Goal: Transaction & Acquisition: Purchase product/service

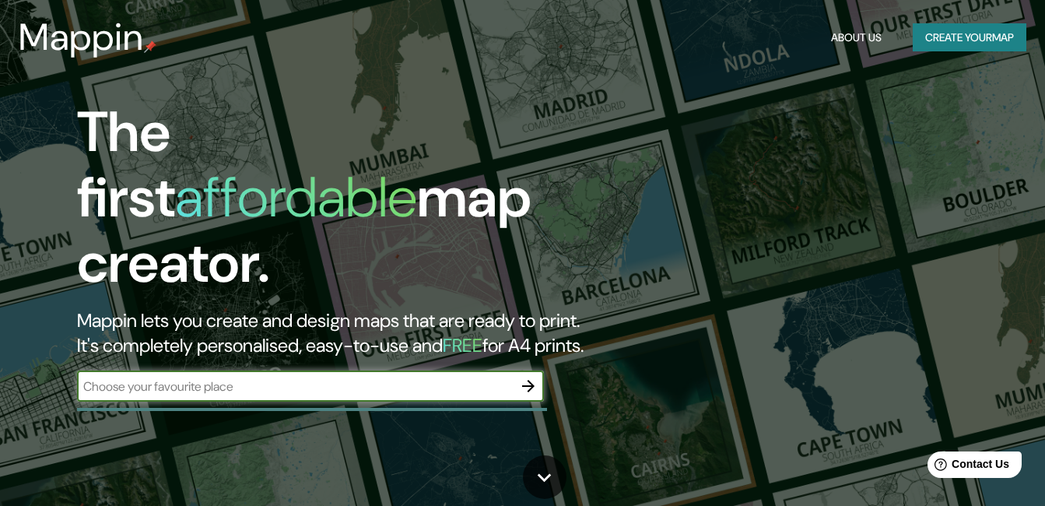
click at [953, 43] on button "Create your map" at bounding box center [970, 37] width 114 height 29
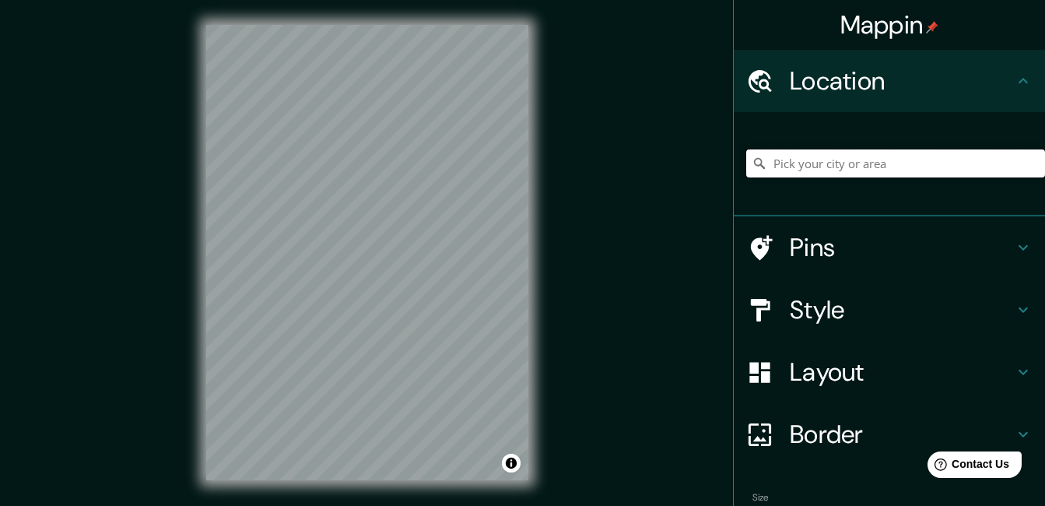
click at [796, 160] on input "Pick your city or area" at bounding box center [895, 163] width 299 height 28
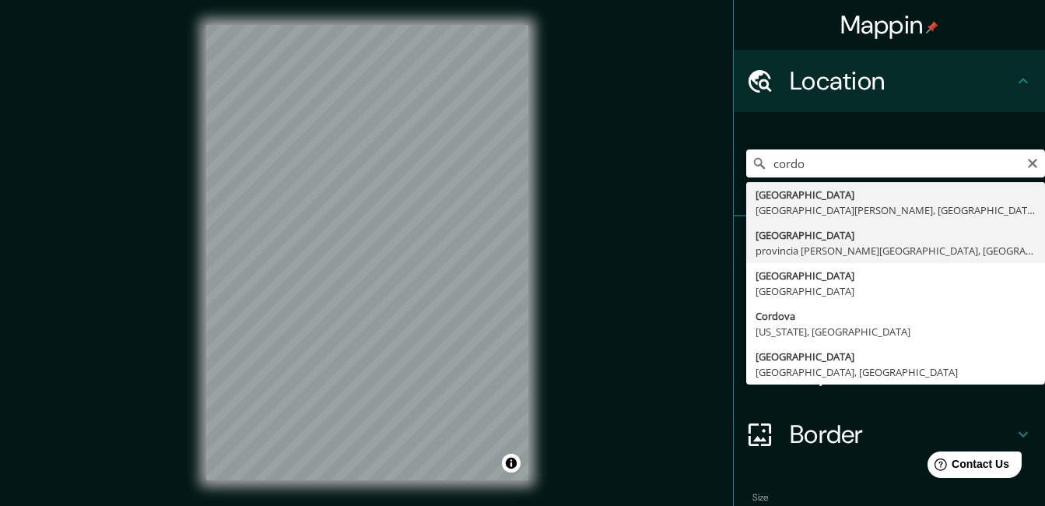
type input "[GEOGRAPHIC_DATA], [GEOGRAPHIC_DATA][PERSON_NAME], [GEOGRAPHIC_DATA]"
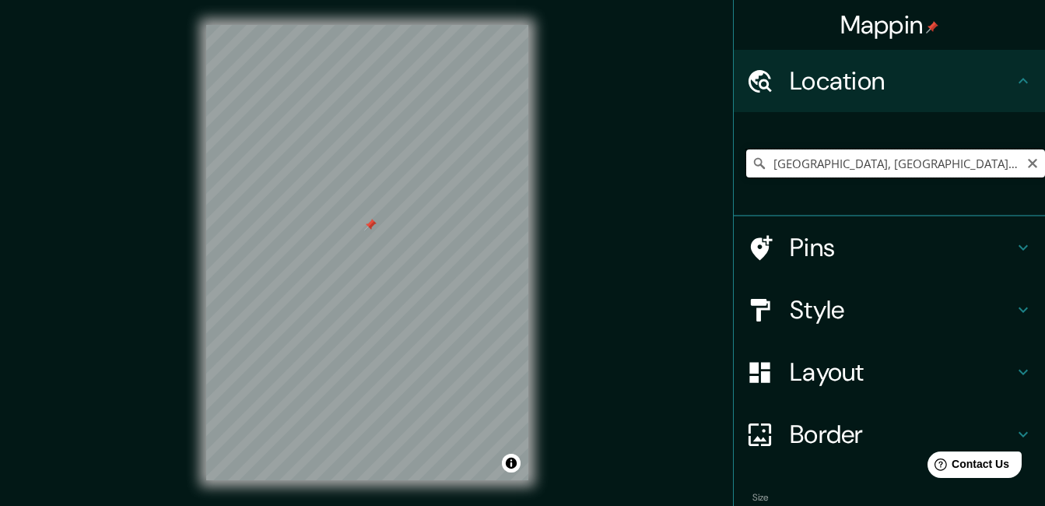
click at [813, 160] on input "[GEOGRAPHIC_DATA], [GEOGRAPHIC_DATA][PERSON_NAME], [GEOGRAPHIC_DATA]" at bounding box center [895, 163] width 299 height 28
drag, startPoint x: 327, startPoint y: 319, endPoint x: 340, endPoint y: 324, distance: 14.0
click at [340, 324] on div at bounding box center [338, 319] width 12 height 12
click at [338, 318] on div at bounding box center [338, 319] width 12 height 12
click at [338, 319] on div at bounding box center [338, 319] width 12 height 12
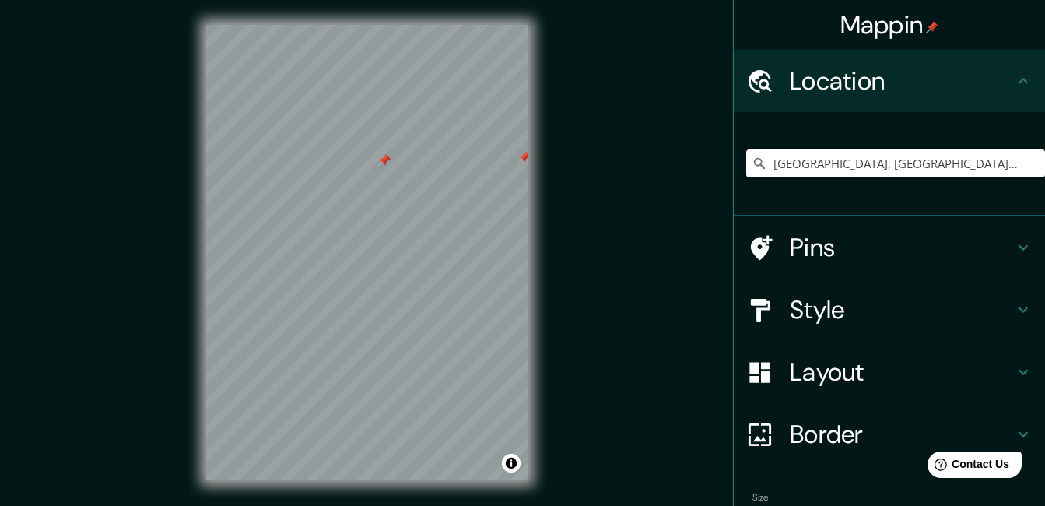
drag, startPoint x: 338, startPoint y: 319, endPoint x: 385, endPoint y: 161, distance: 165.0
drag, startPoint x: 763, startPoint y: 160, endPoint x: 1013, endPoint y: 154, distance: 249.9
click at [1013, 154] on input "[GEOGRAPHIC_DATA], [GEOGRAPHIC_DATA][PERSON_NAME], [GEOGRAPHIC_DATA]" at bounding box center [895, 163] width 299 height 28
click at [1028, 163] on icon "Clear" at bounding box center [1032, 163] width 9 height 9
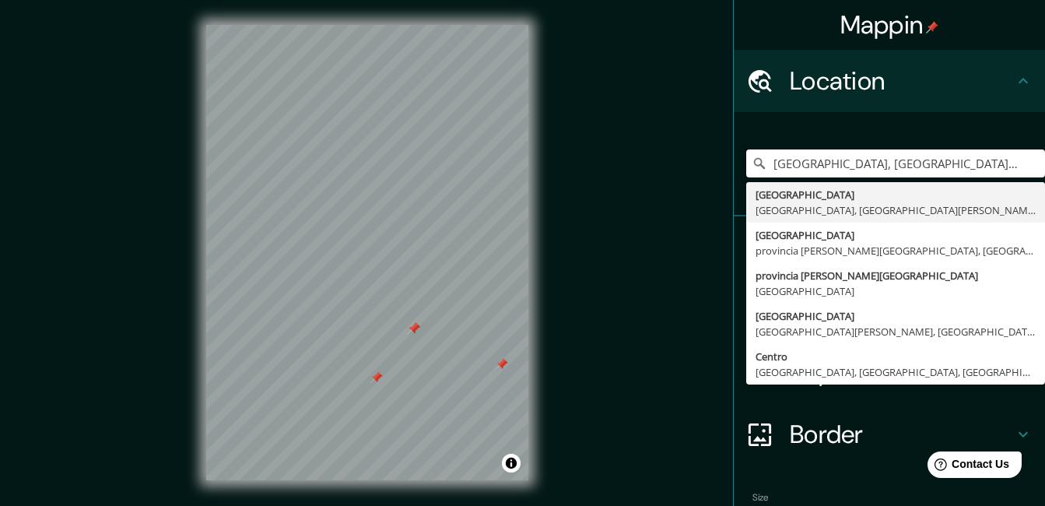
type input "[GEOGRAPHIC_DATA], [GEOGRAPHIC_DATA], provincia [PERSON_NAME][GEOGRAPHIC_DATA],…"
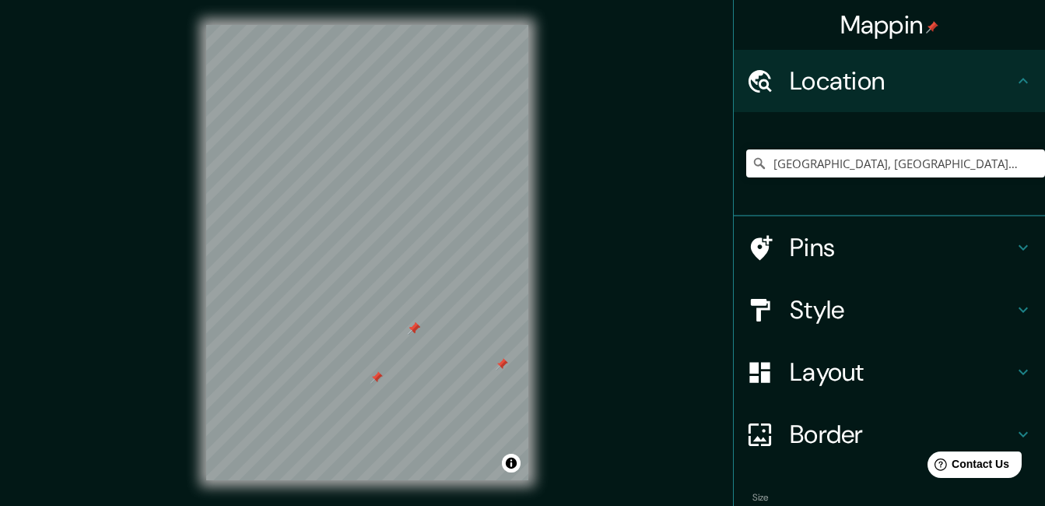
click at [683, 227] on div "Mappin Location [GEOGRAPHIC_DATA], [GEOGRAPHIC_DATA], provincia [PERSON_NAME][G…" at bounding box center [522, 265] width 1045 height 530
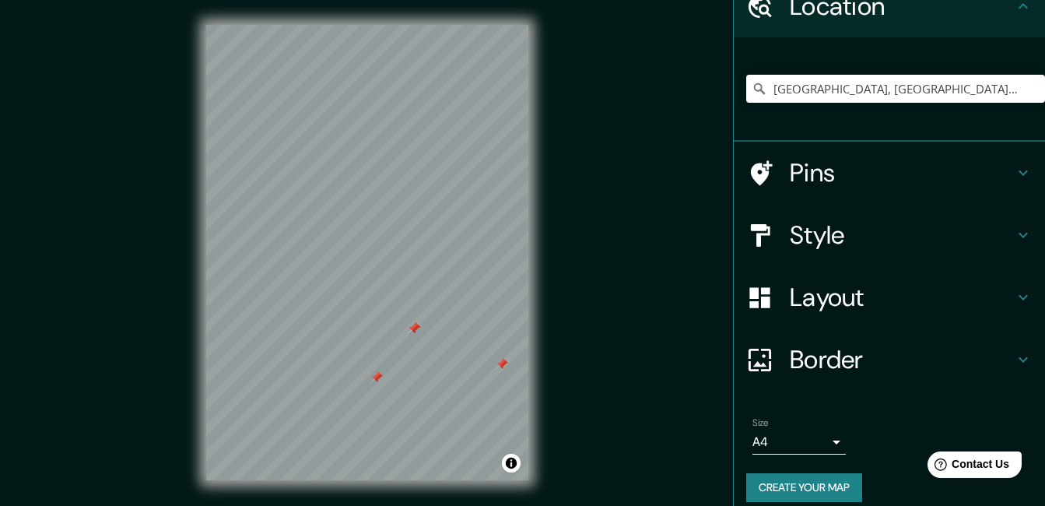
scroll to position [90, 0]
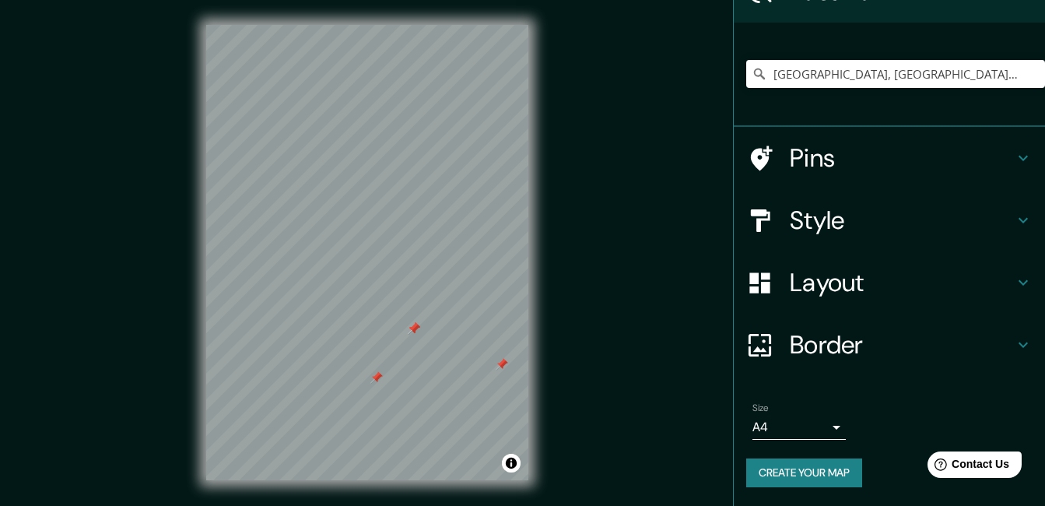
click at [826, 427] on body "Mappin Location [GEOGRAPHIC_DATA], [GEOGRAPHIC_DATA], provincia [PERSON_NAME][G…" at bounding box center [522, 253] width 1045 height 506
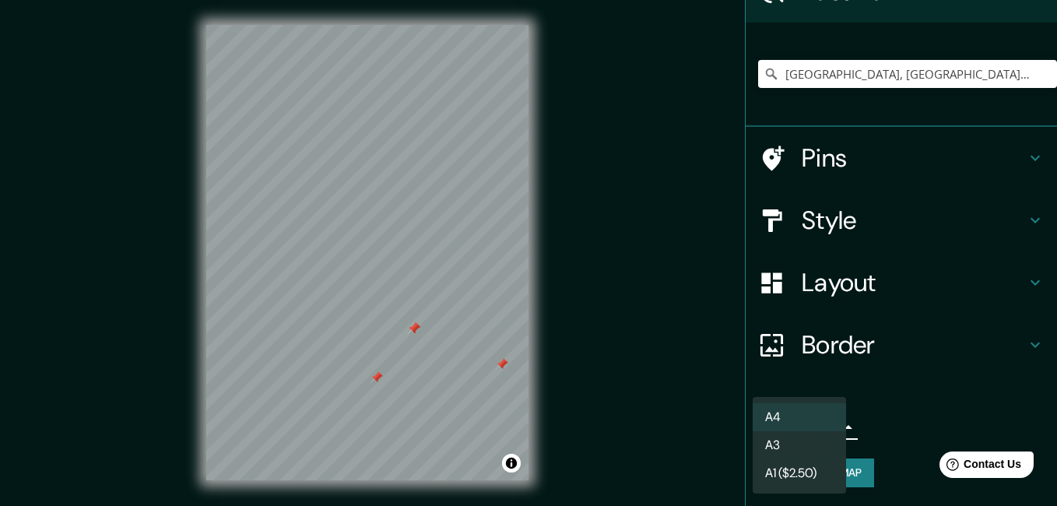
click at [795, 441] on li "A3" at bounding box center [799, 445] width 93 height 28
type input "a4"
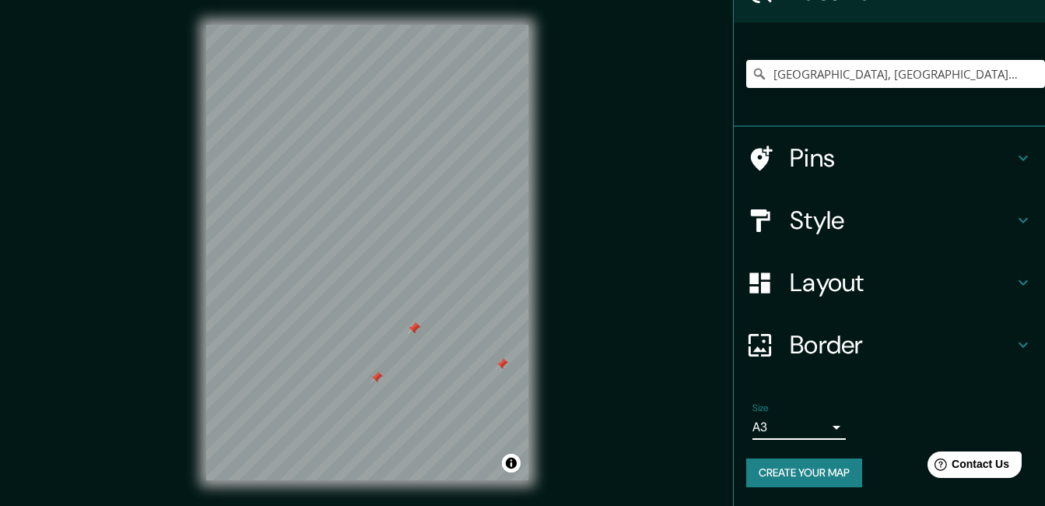
click at [820, 338] on h4 "Border" at bounding box center [902, 344] width 224 height 31
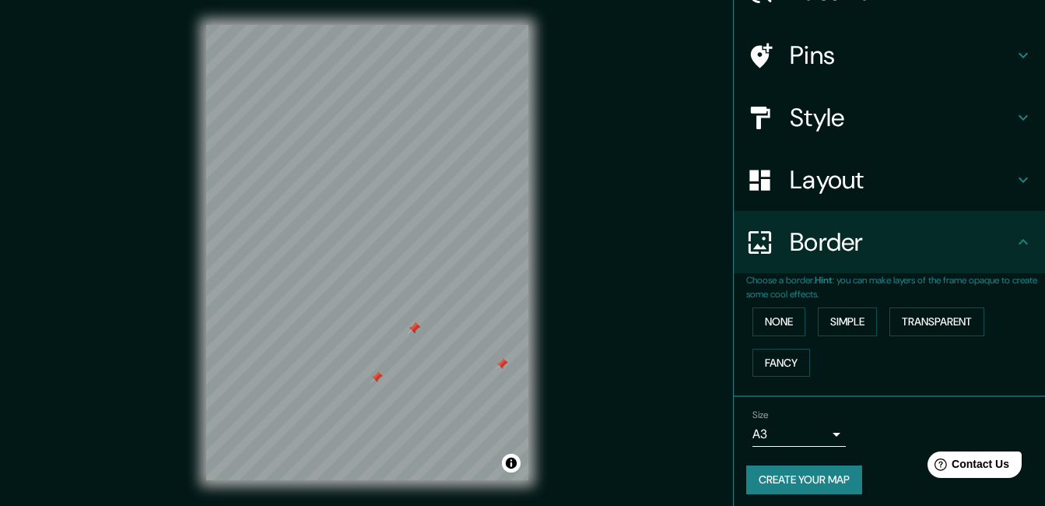
click at [820, 171] on h4 "Layout" at bounding box center [902, 179] width 224 height 31
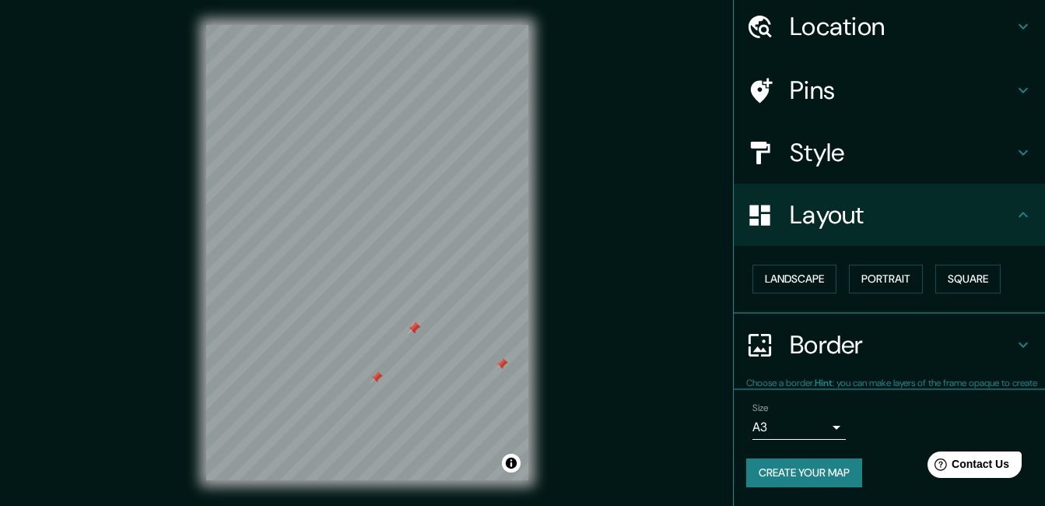
scroll to position [54, 0]
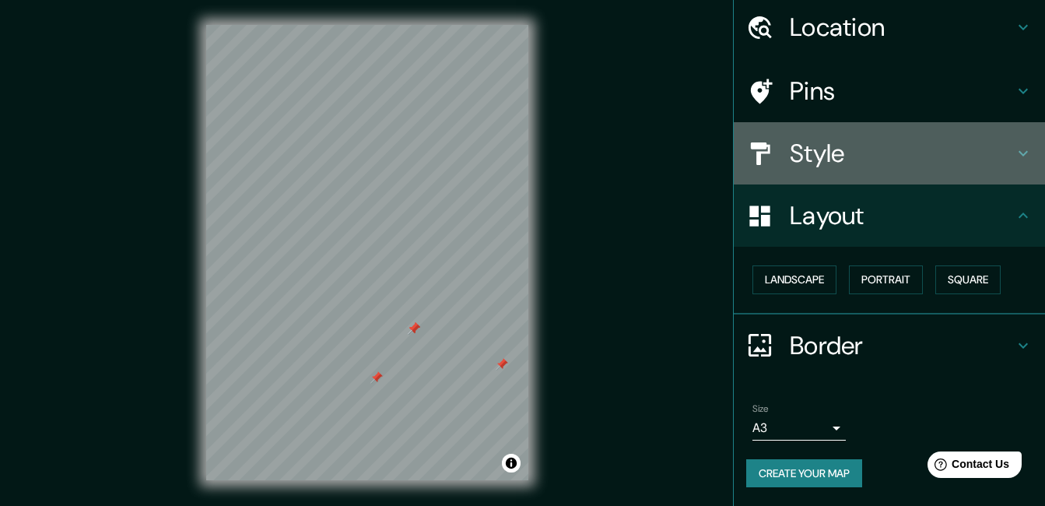
click at [795, 159] on h4 "Style" at bounding box center [902, 153] width 224 height 31
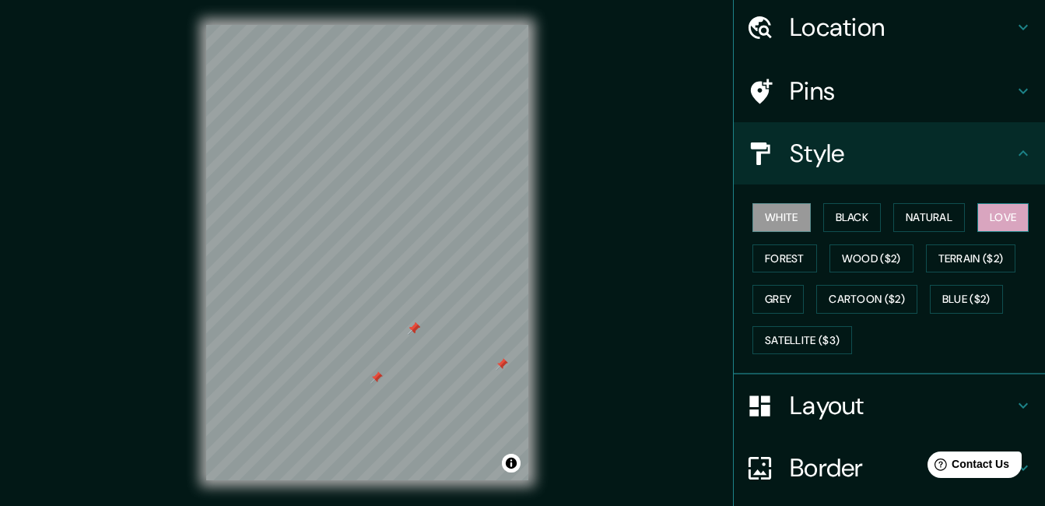
click at [981, 209] on button "Love" at bounding box center [1003, 217] width 51 height 29
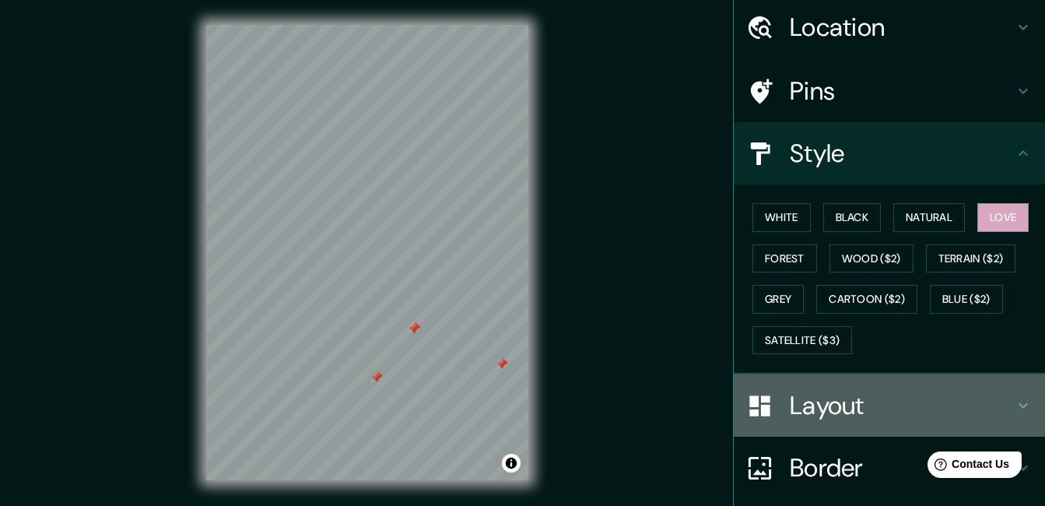
click at [840, 402] on h4 "Layout" at bounding box center [902, 405] width 224 height 31
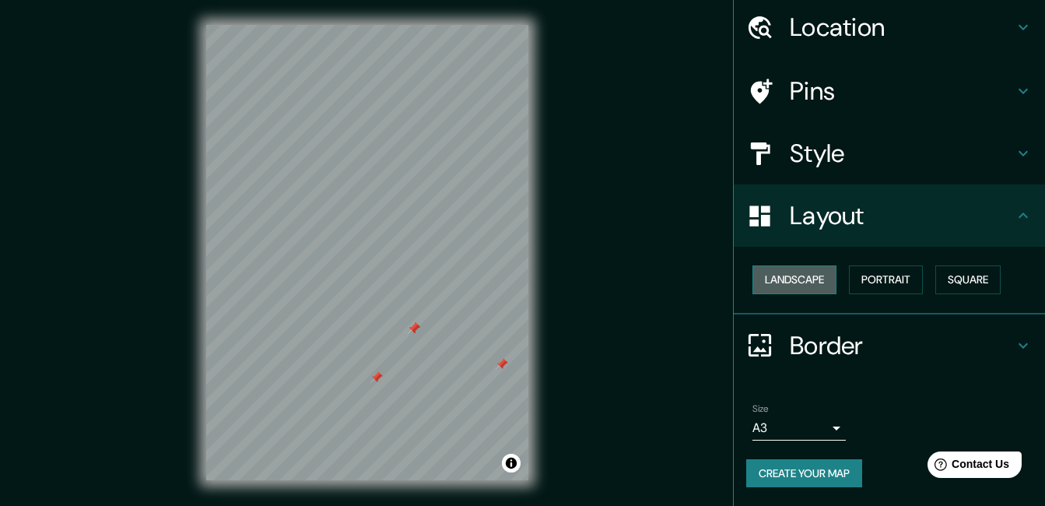
click at [795, 280] on button "Landscape" at bounding box center [795, 279] width 84 height 29
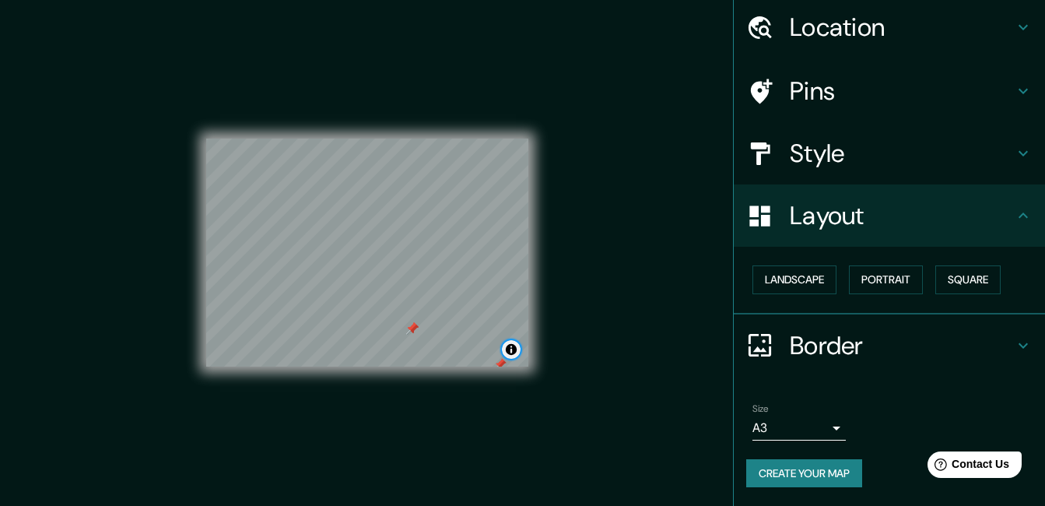
click at [509, 355] on button "Toggle attribution" at bounding box center [511, 349] width 19 height 19
